Goal: Information Seeking & Learning: Learn about a topic

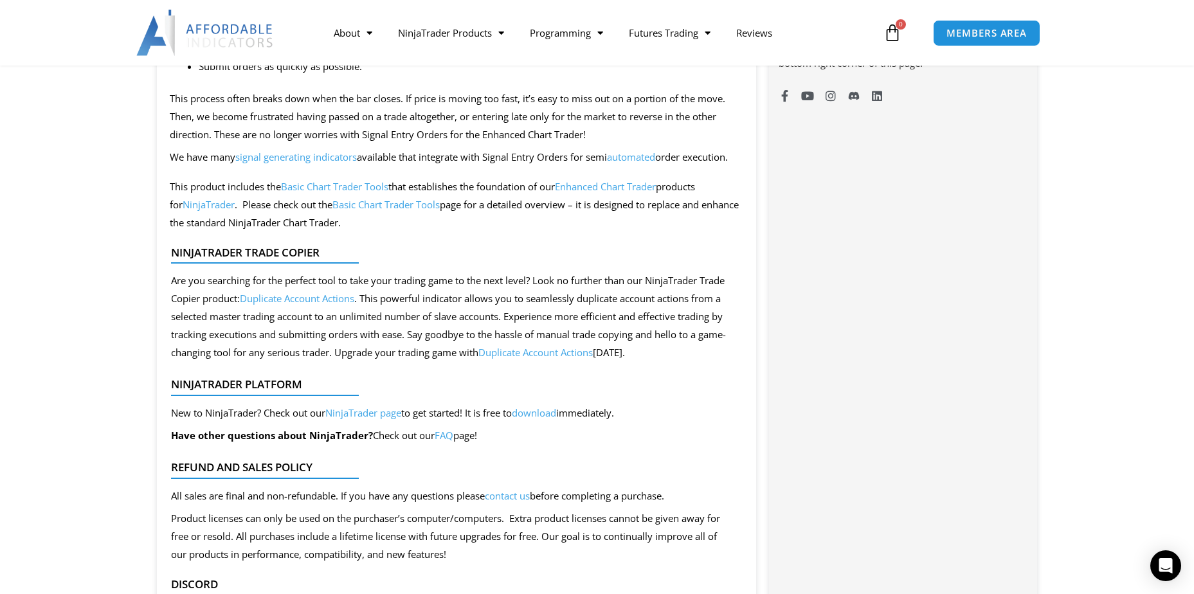
scroll to position [1093, 0]
click at [386, 212] on link "Basic Chart Trader Tools" at bounding box center [385, 205] width 107 height 13
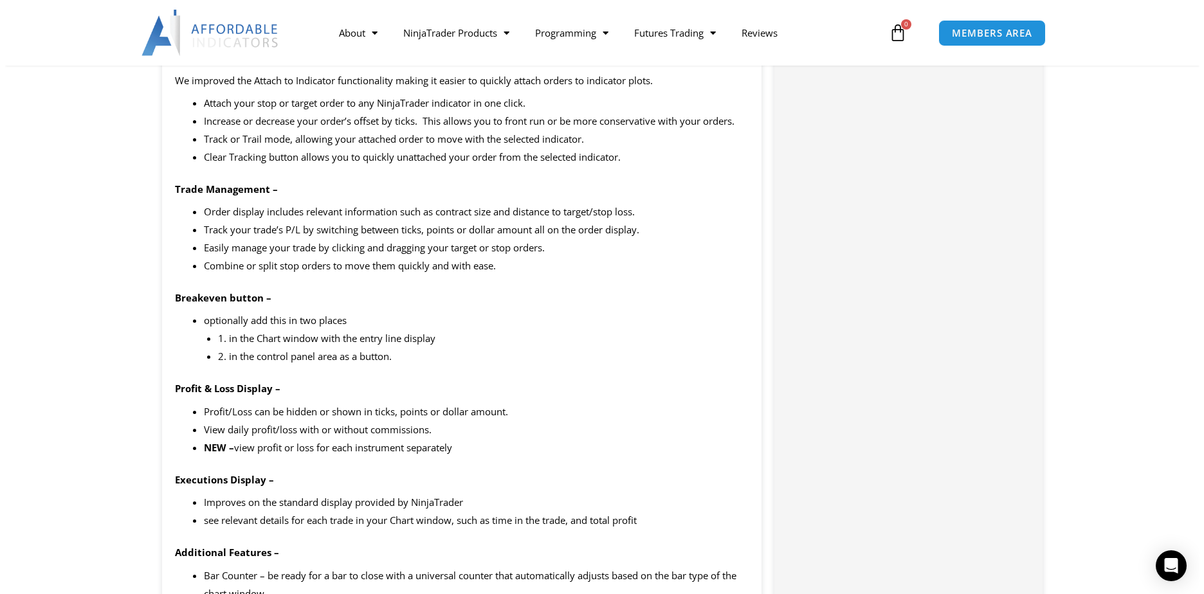
scroll to position [1801, 0]
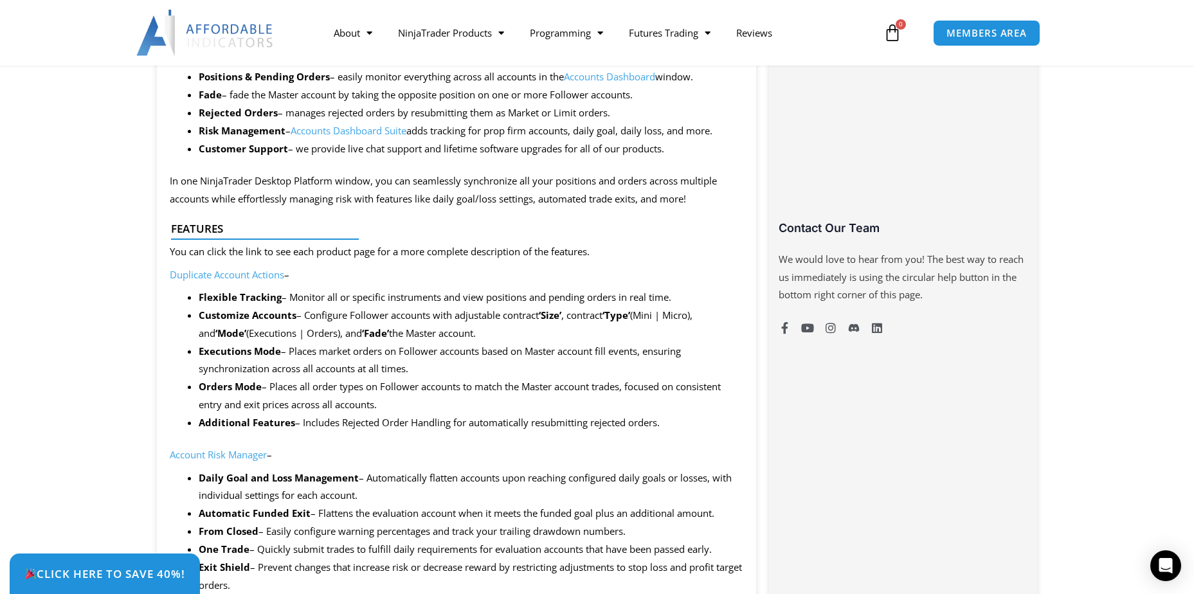
scroll to position [836, 0]
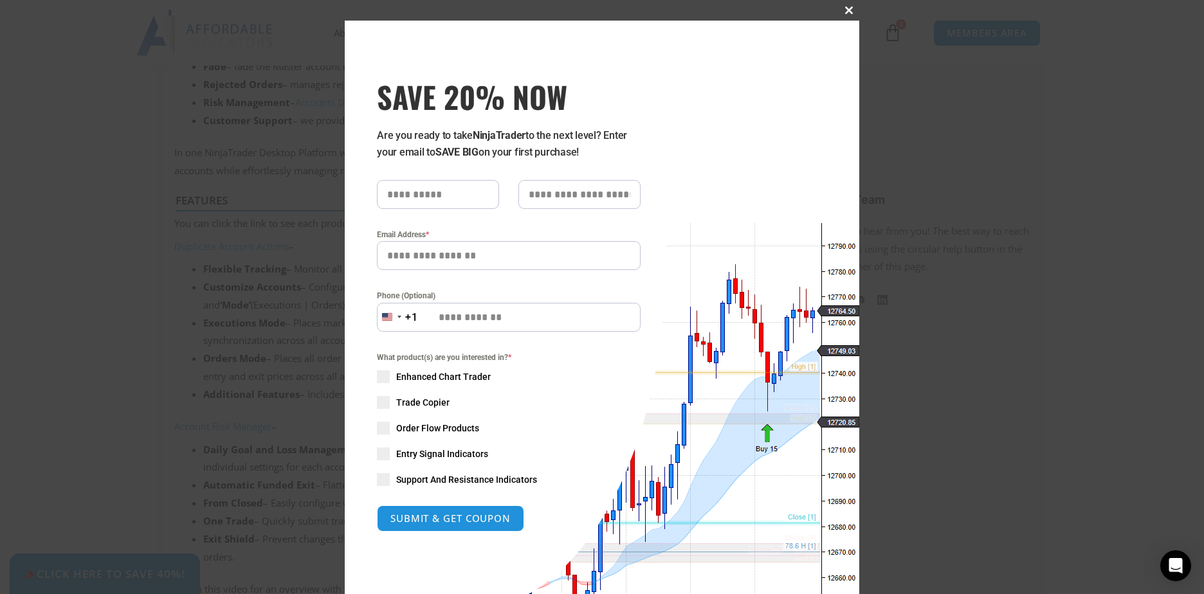
click at [844, 8] on span at bounding box center [849, 10] width 21 height 8
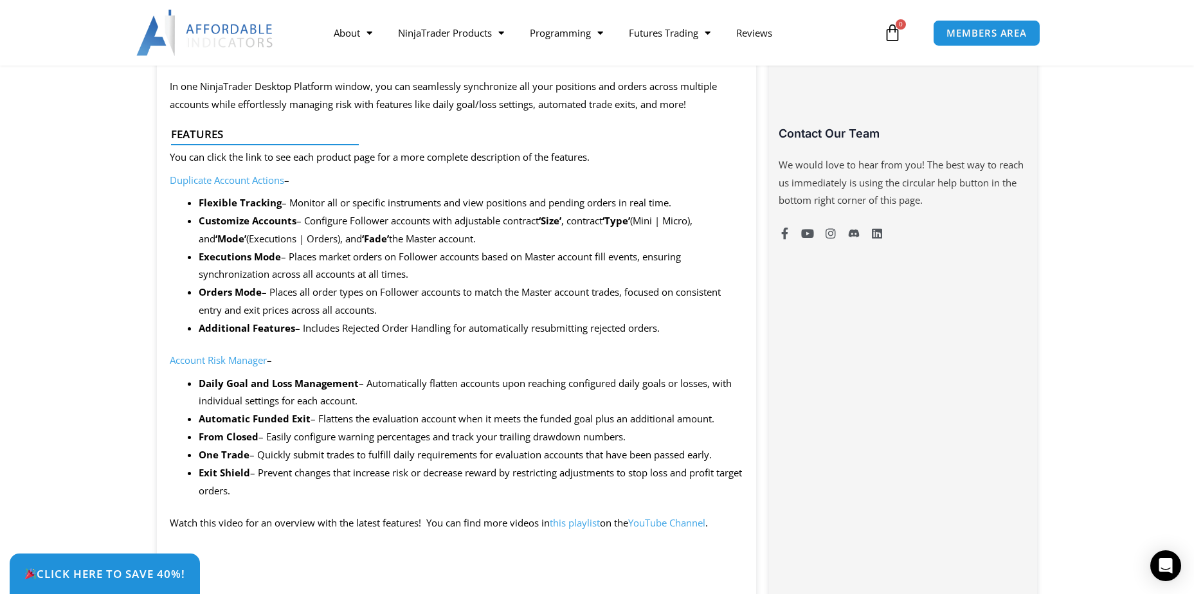
scroll to position [900, 0]
click at [252, 360] on link "Account Risk Manager" at bounding box center [218, 362] width 97 height 13
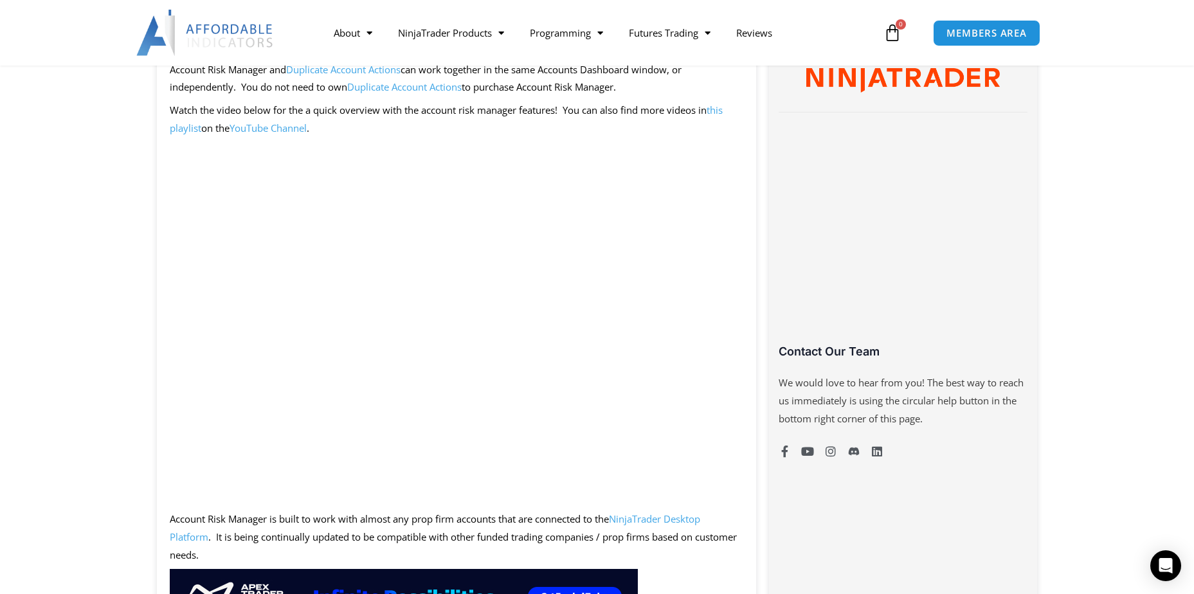
scroll to position [643, 0]
